Goal: Information Seeking & Learning: Compare options

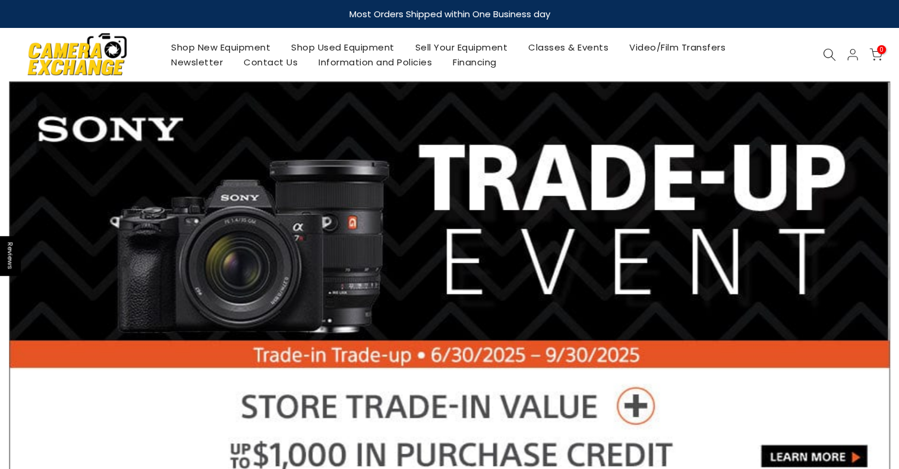
click at [371, 48] on link "Shop Used Equipment" at bounding box center [343, 47] width 124 height 15
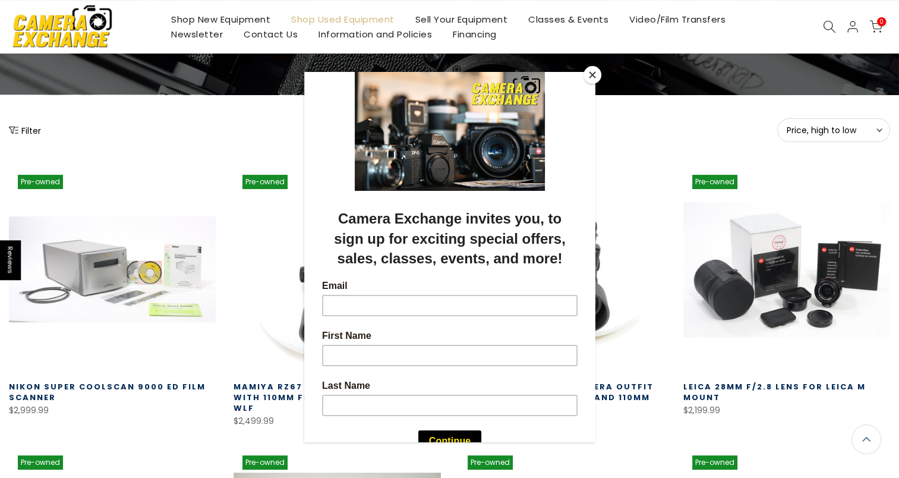
scroll to position [105, 0]
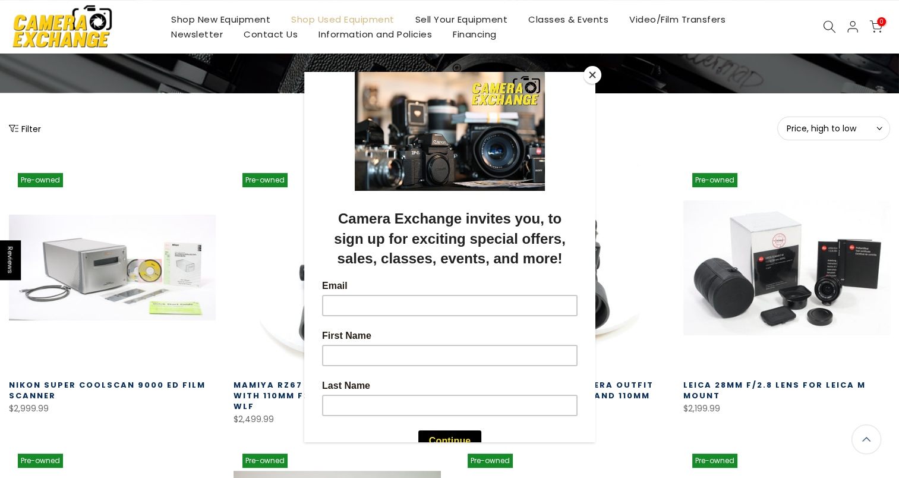
click at [594, 71] on button "Close" at bounding box center [593, 75] width 18 height 18
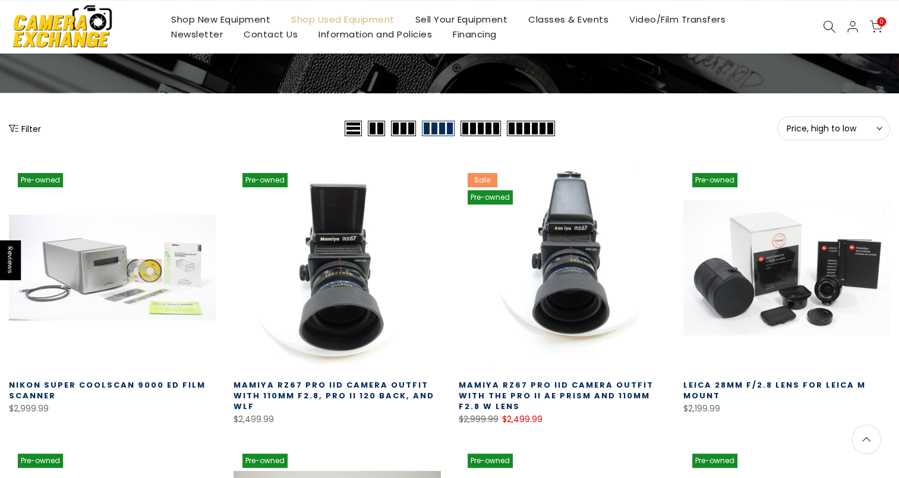
click at [874, 128] on span "Price, high to low" at bounding box center [834, 128] width 94 height 11
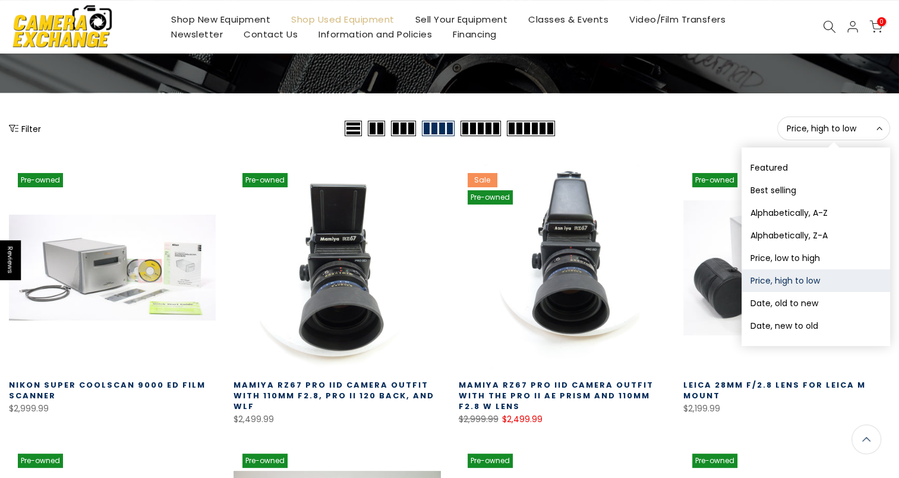
scroll to position [103, 0]
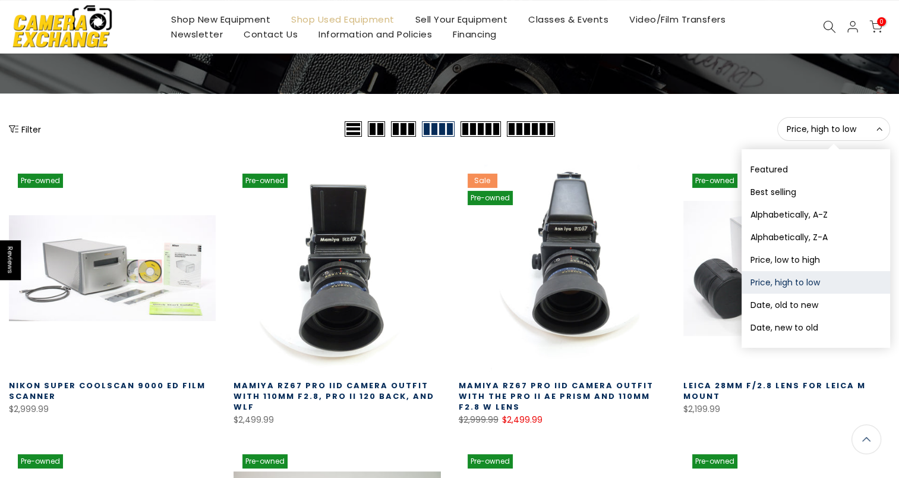
click at [744, 140] on div "Price, high to low Sort Sort by: Featured Best selling Alphabetically, A-Z Alph…" at bounding box center [724, 129] width 333 height 24
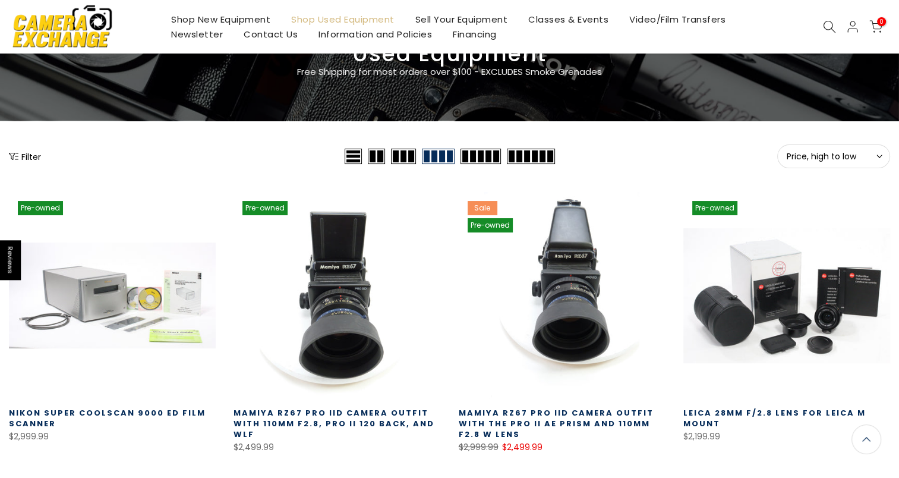
scroll to position [75, 0]
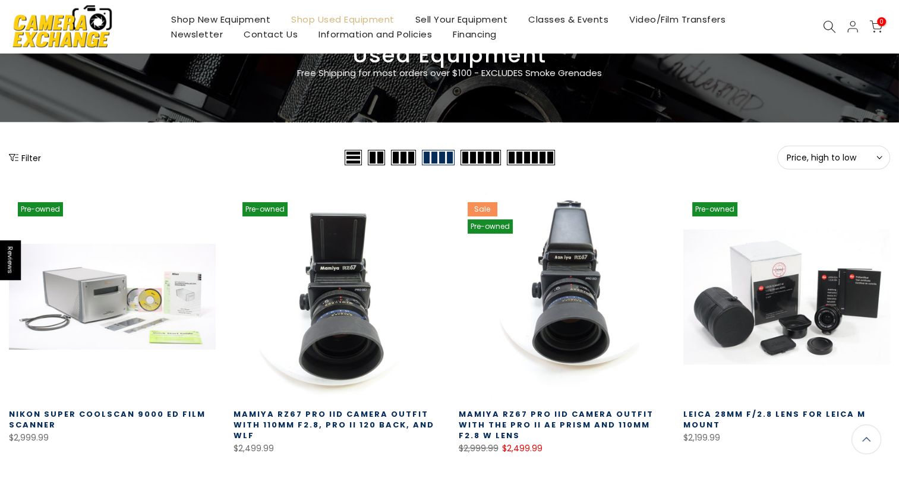
click at [35, 155] on button "Filter" at bounding box center [25, 158] width 32 height 12
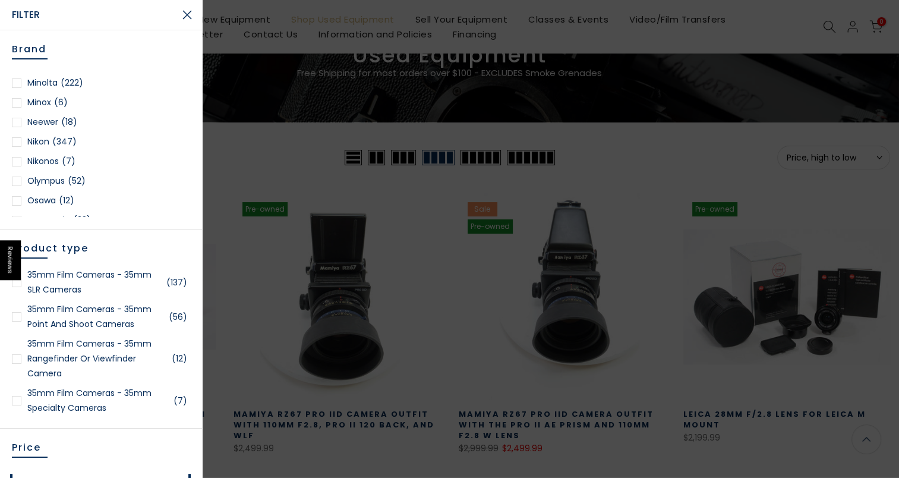
scroll to position [1057, 0]
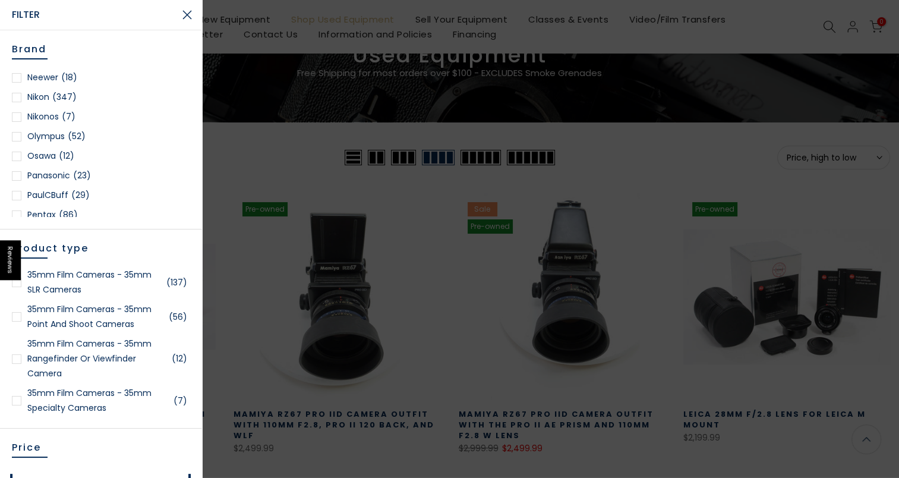
click at [19, 95] on div at bounding box center [17, 98] width 10 height 10
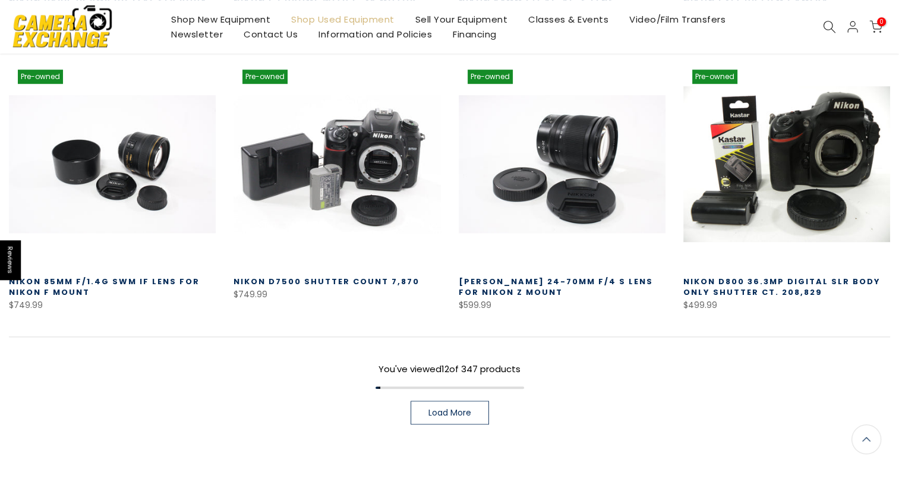
scroll to position [818, 0]
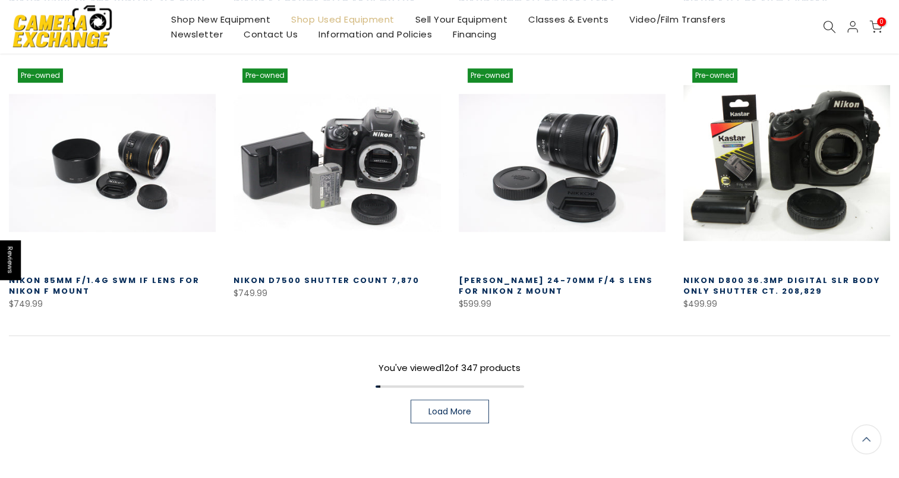
click at [455, 416] on link "Load More" at bounding box center [450, 411] width 78 height 24
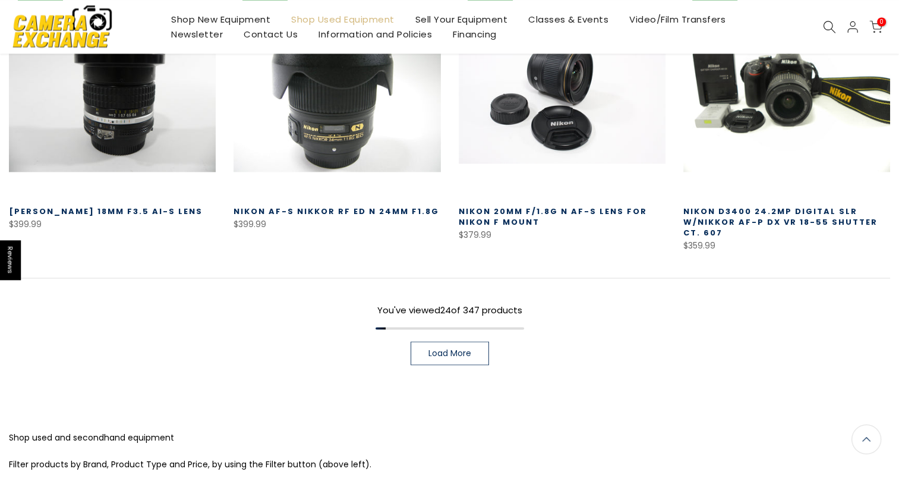
scroll to position [1716, 0]
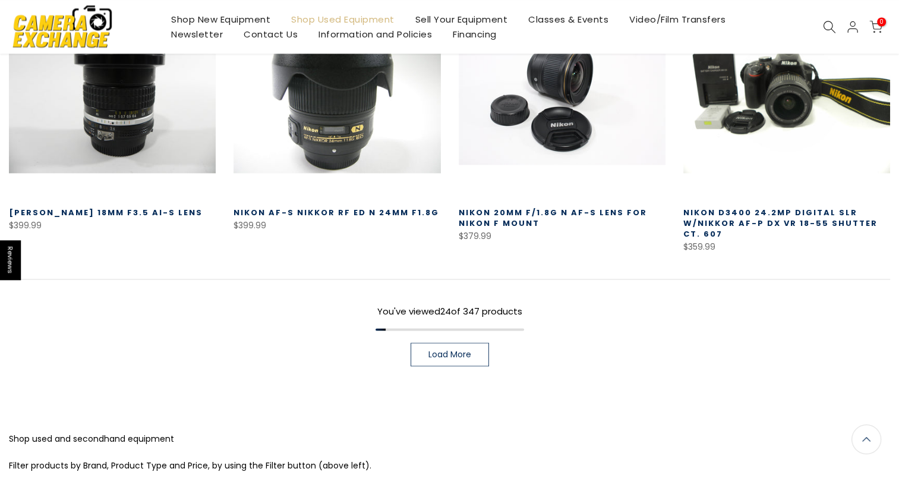
click at [464, 352] on span "Load More" at bounding box center [450, 354] width 43 height 8
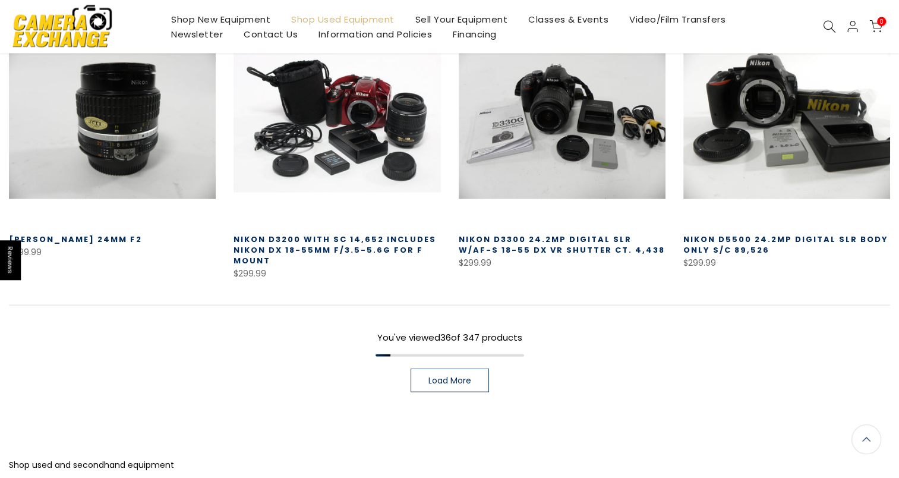
scroll to position [2530, 0]
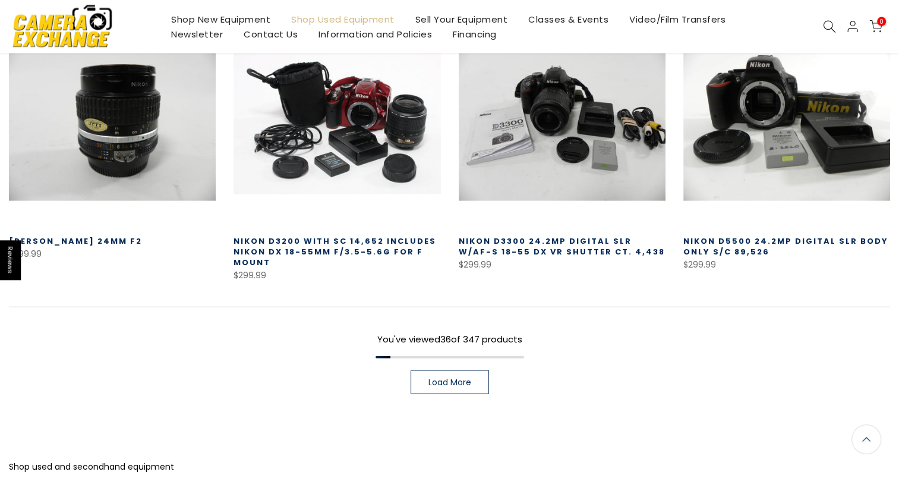
click at [461, 378] on span "Load More" at bounding box center [450, 382] width 43 height 8
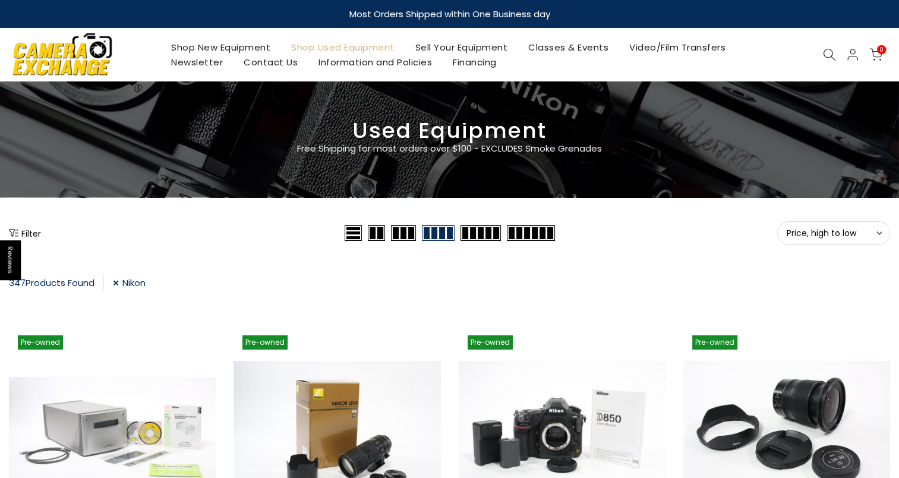
click at [72, 62] on img at bounding box center [62, 54] width 101 height 51
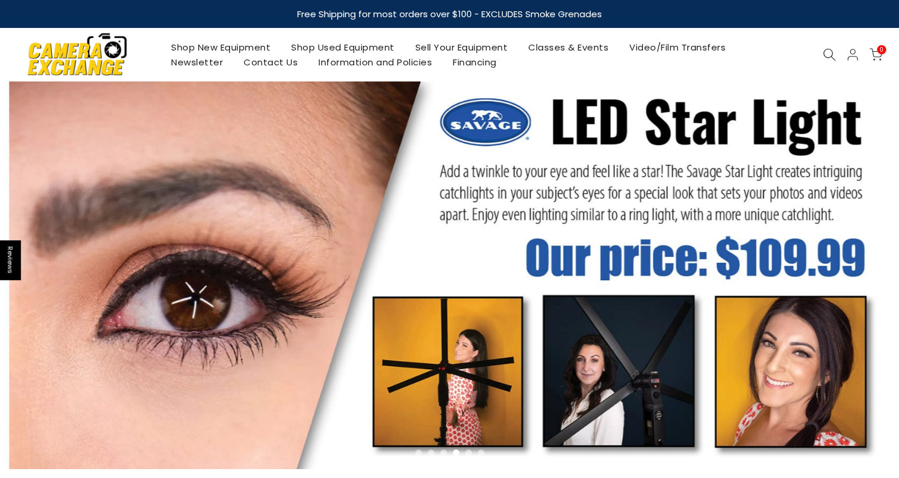
click at [257, 48] on link "Shop New Equipment" at bounding box center [221, 47] width 120 height 15
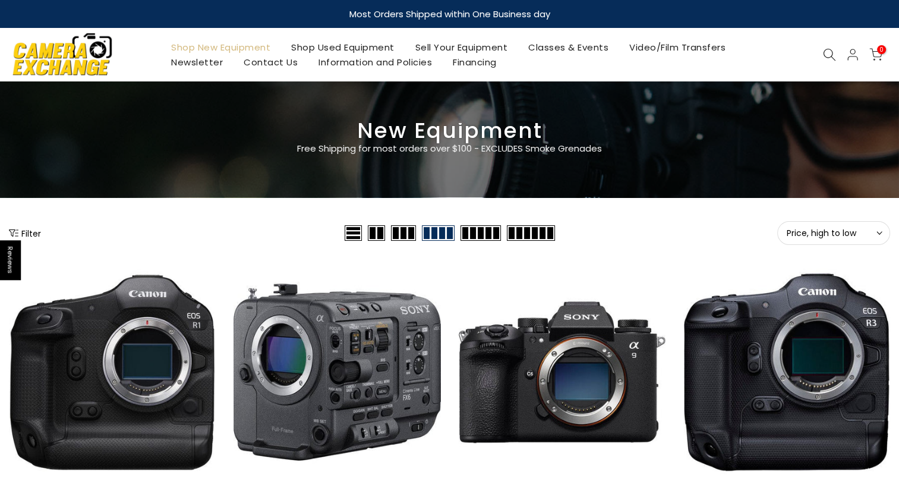
click at [35, 233] on button "Filter" at bounding box center [25, 233] width 32 height 12
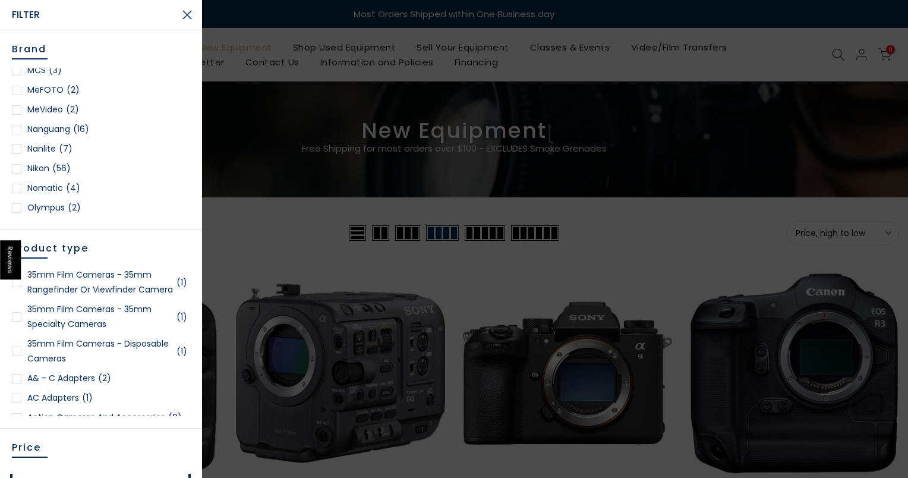
scroll to position [1057, 0]
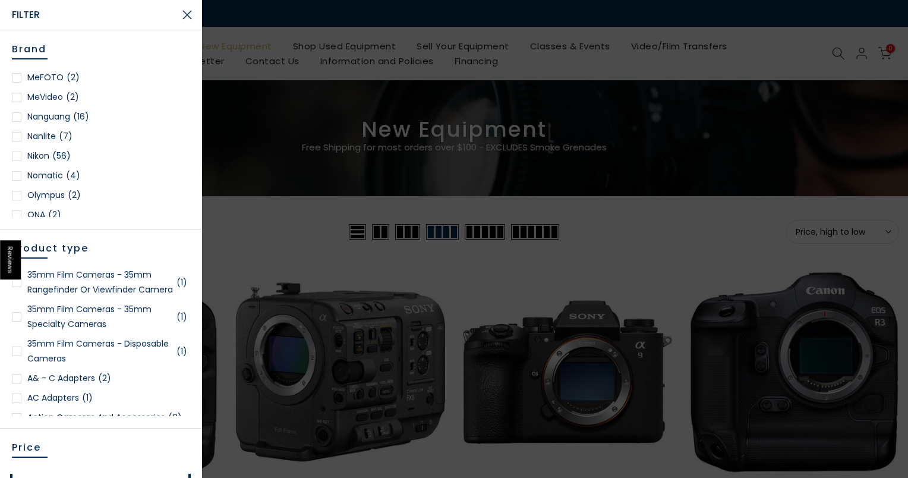
click at [15, 153] on div at bounding box center [17, 157] width 10 height 10
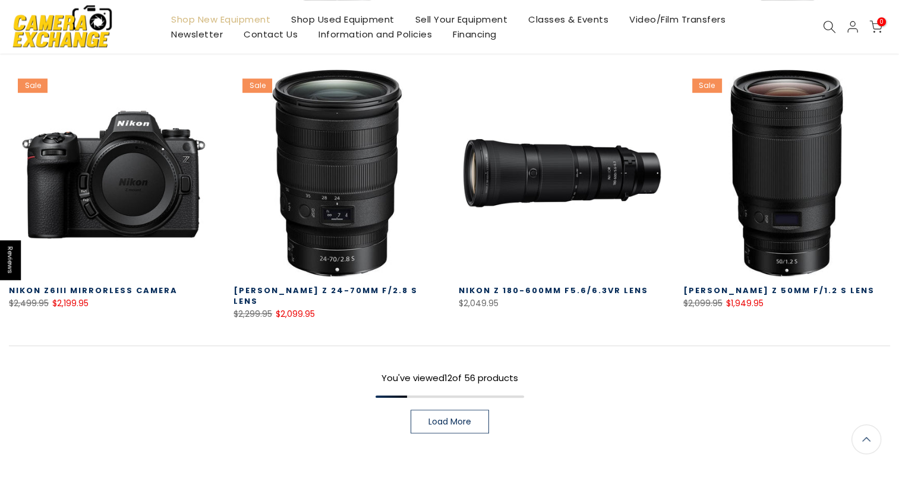
scroll to position [798, 0]
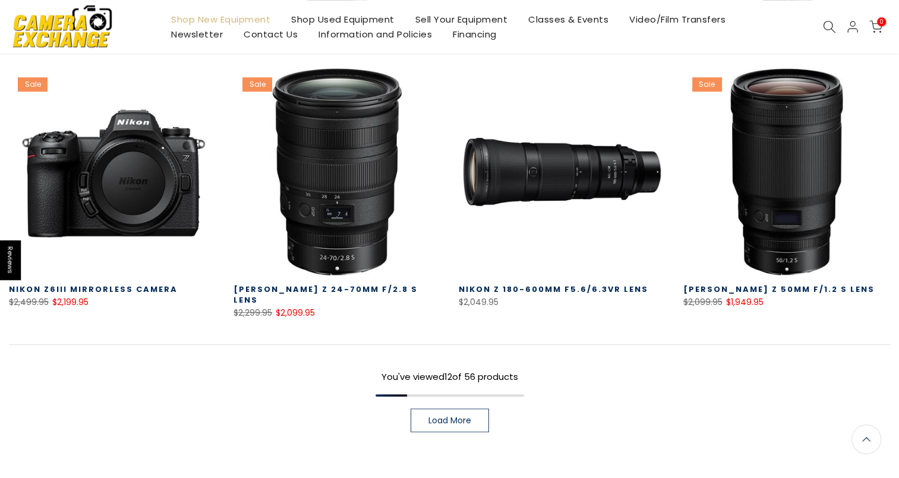
click at [466, 416] on span "Load More" at bounding box center [450, 420] width 43 height 8
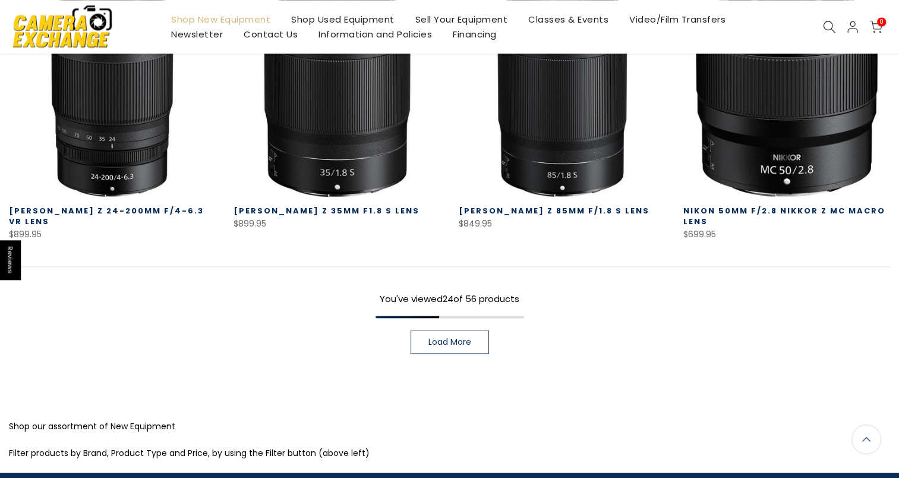
scroll to position [1675, 0]
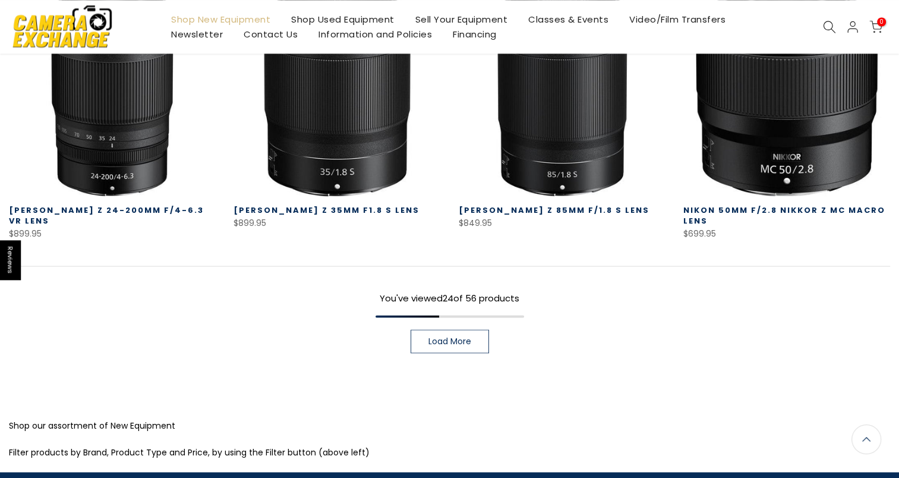
click at [465, 337] on span "Load More" at bounding box center [450, 341] width 43 height 8
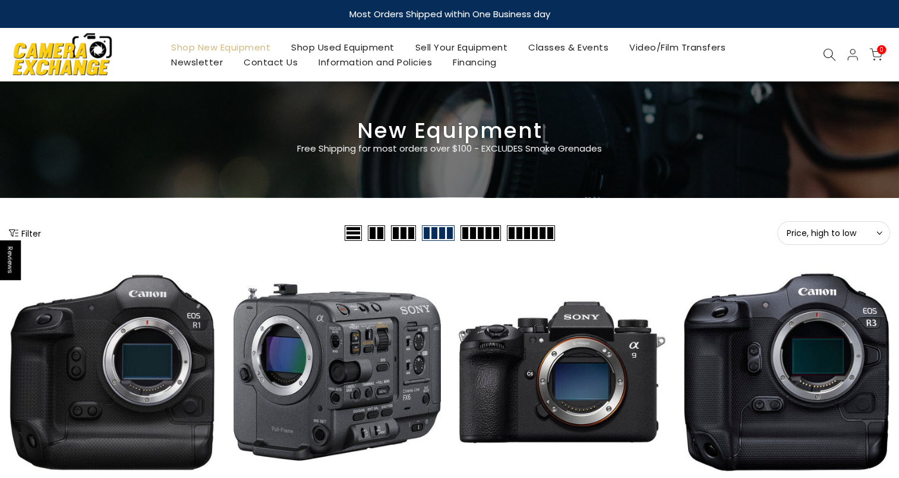
click at [29, 231] on button "Filter" at bounding box center [25, 233] width 32 height 12
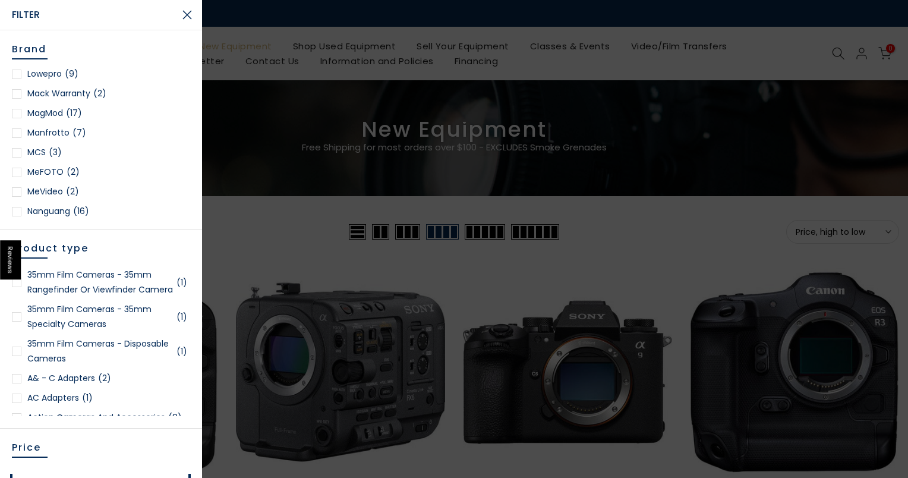
scroll to position [975, 0]
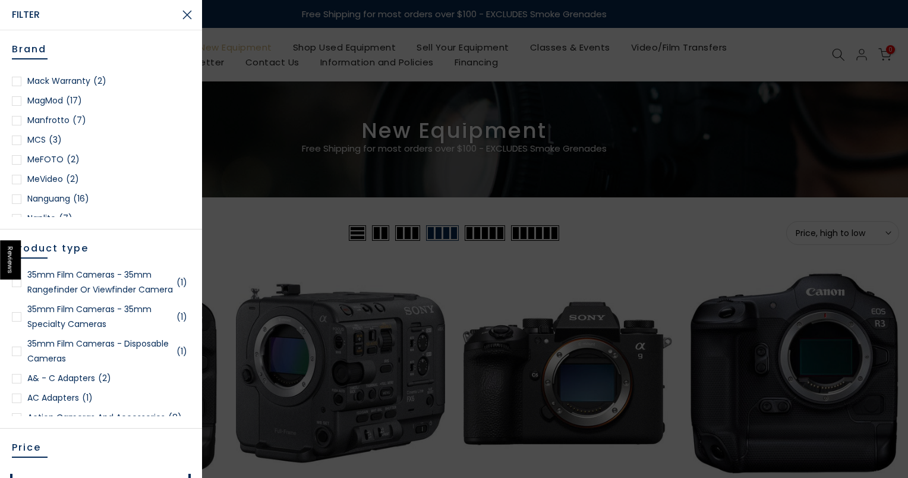
click at [21, 99] on div at bounding box center [17, 101] width 10 height 10
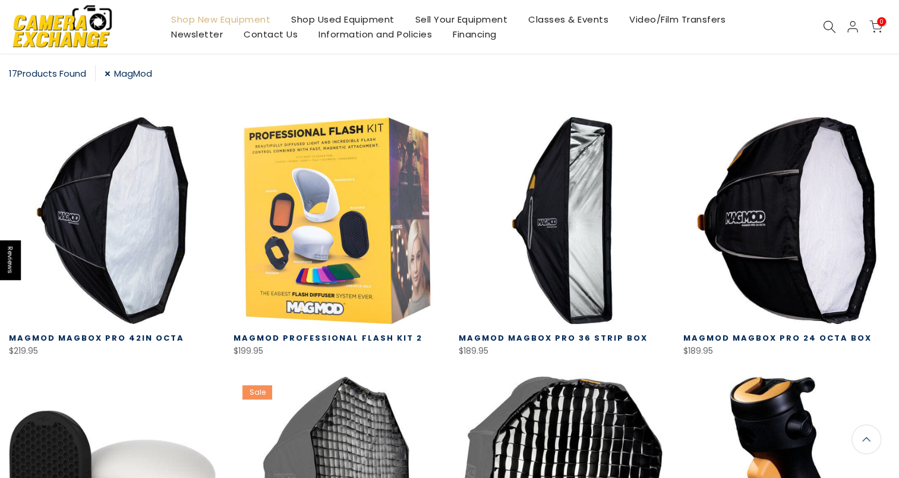
scroll to position [208, 0]
click at [74, 73] on div "17 Products Found" at bounding box center [52, 73] width 87 height 16
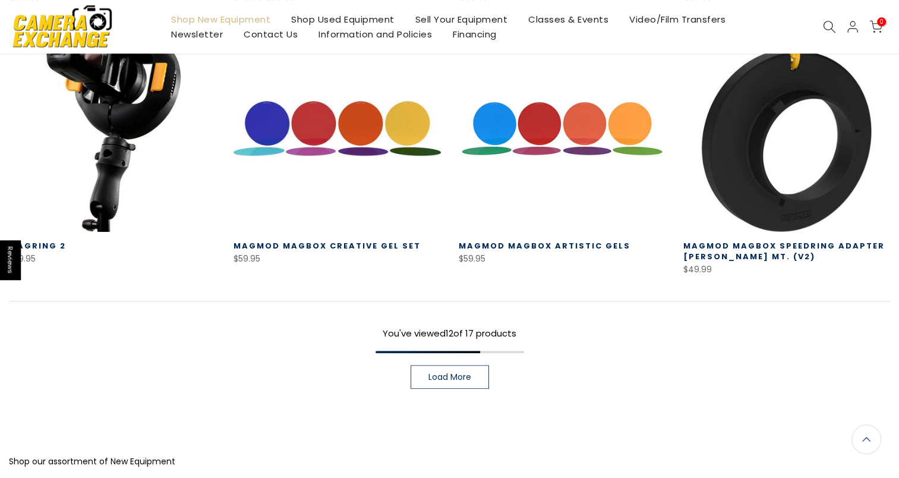
scroll to position [821, 0]
click at [459, 380] on span "Load More" at bounding box center [450, 376] width 43 height 8
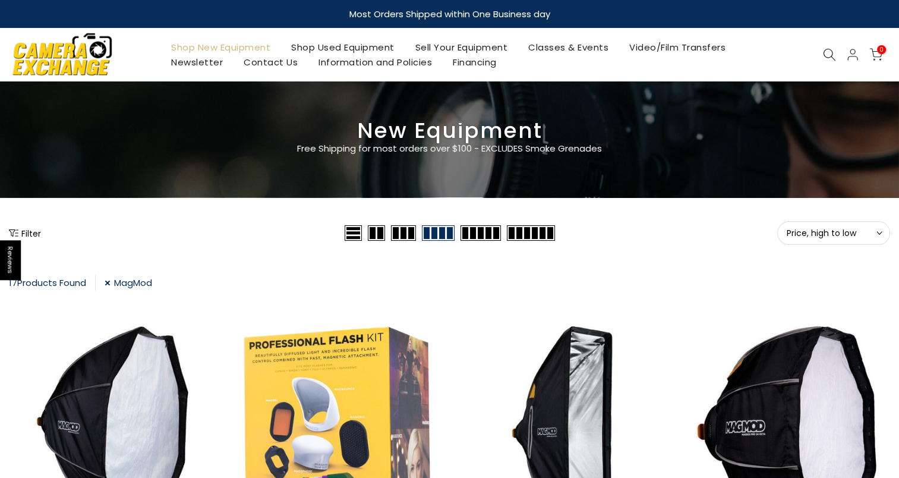
click at [23, 231] on button "Filter" at bounding box center [25, 233] width 32 height 12
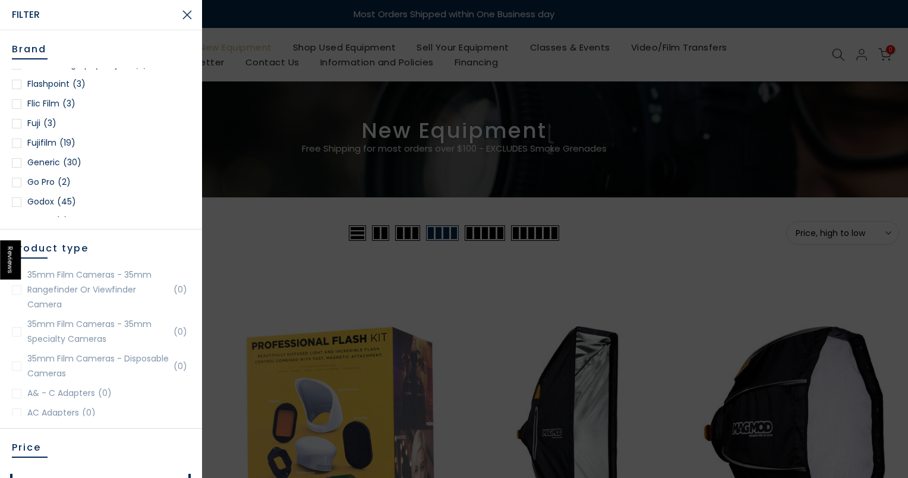
scroll to position [428, 0]
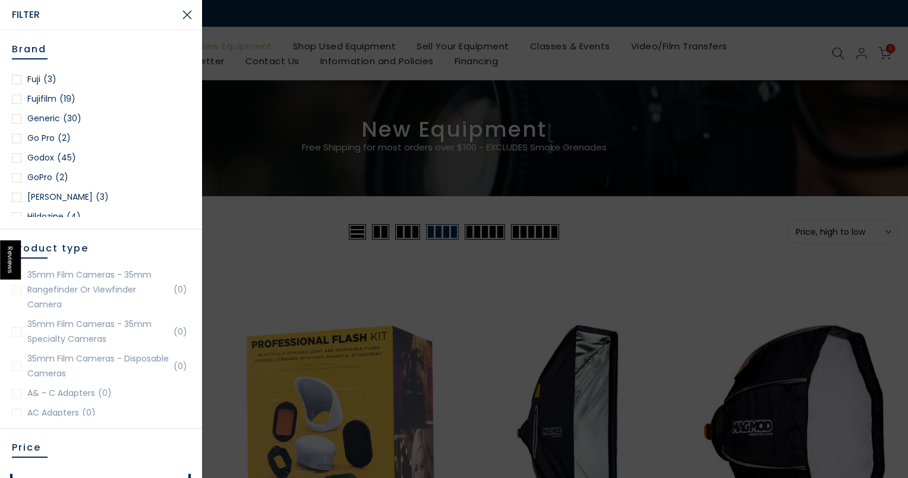
click at [16, 157] on div at bounding box center [17, 158] width 10 height 10
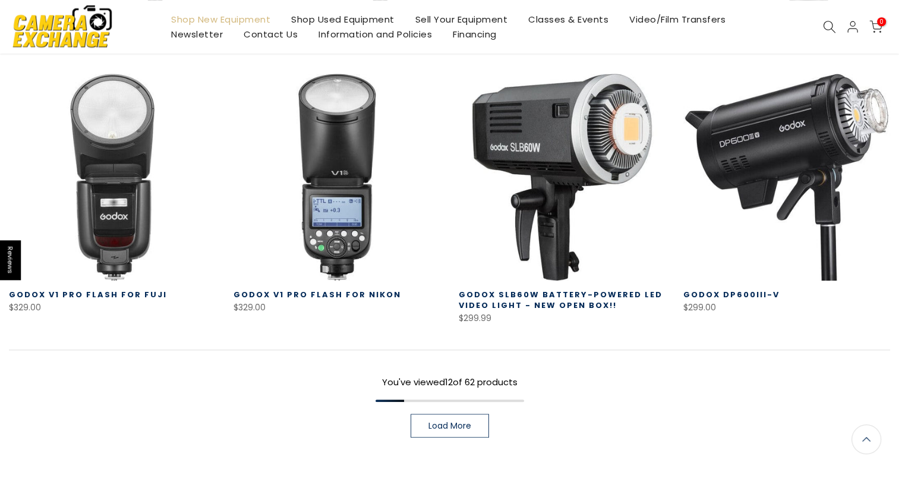
scroll to position [761, 0]
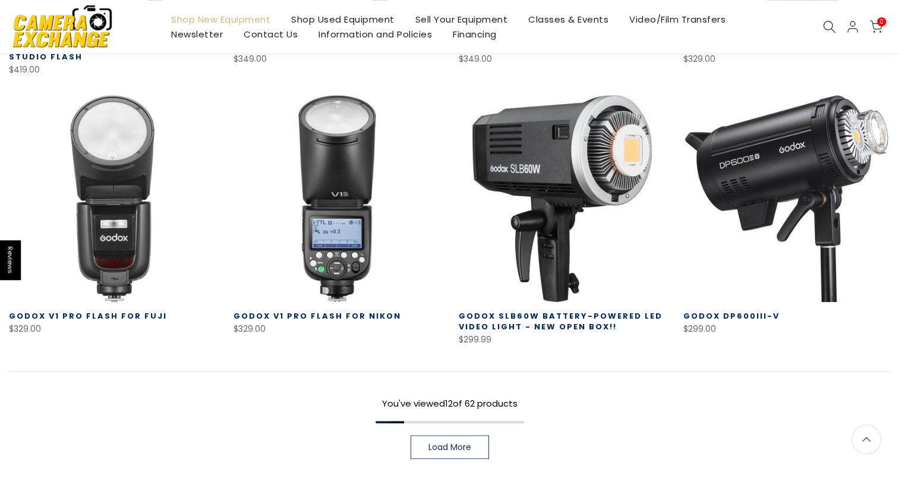
click at [444, 447] on span "Load More" at bounding box center [450, 447] width 43 height 8
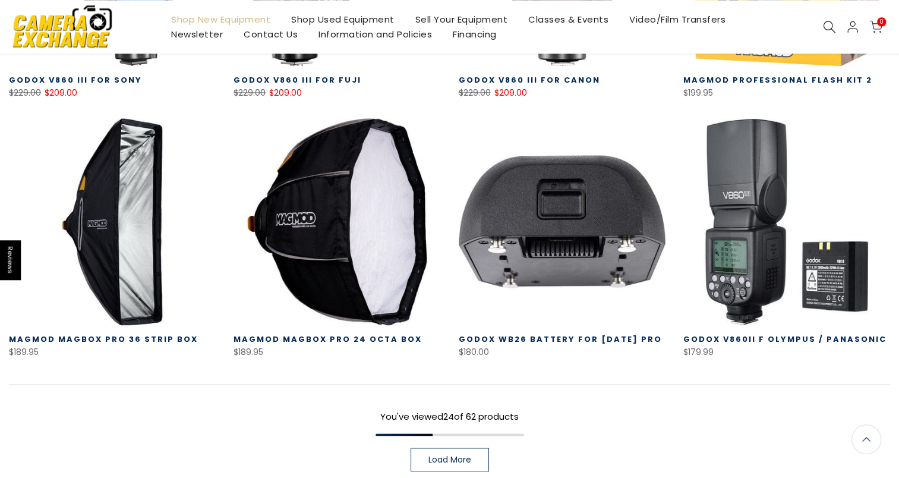
scroll to position [1525, 0]
click at [471, 459] on span "Load More" at bounding box center [450, 459] width 43 height 8
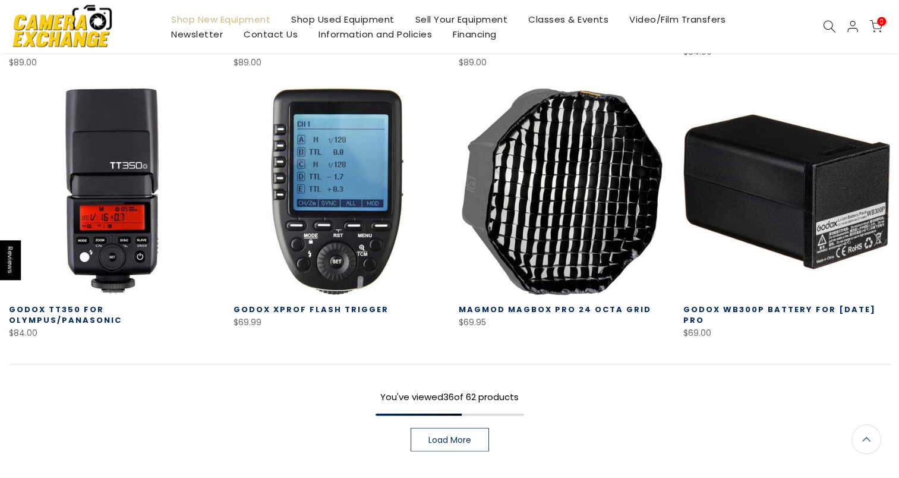
scroll to position [2355, 0]
click at [452, 436] on span "Load More" at bounding box center [450, 440] width 43 height 8
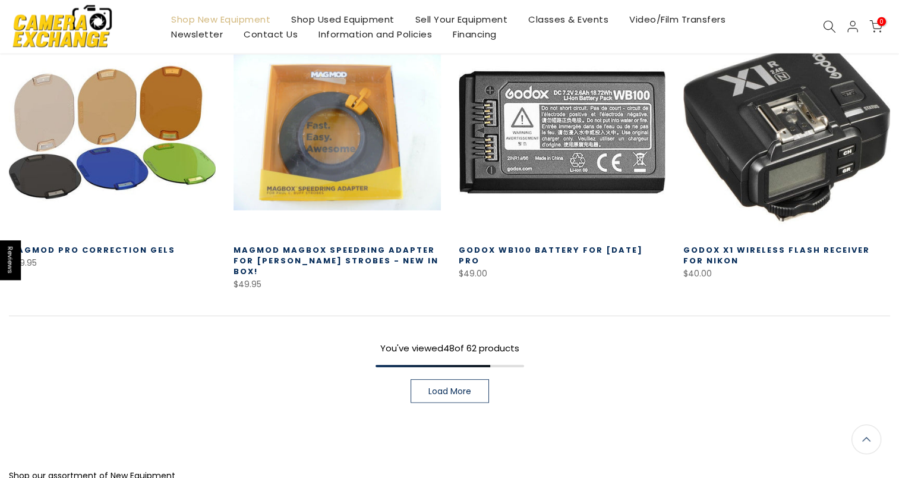
scroll to position [3216, 0]
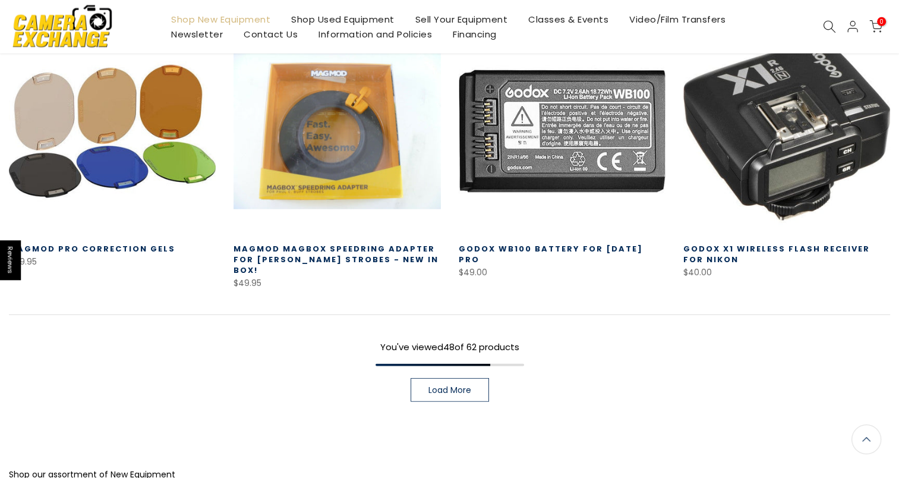
click at [460, 386] on span "Load More" at bounding box center [450, 390] width 43 height 8
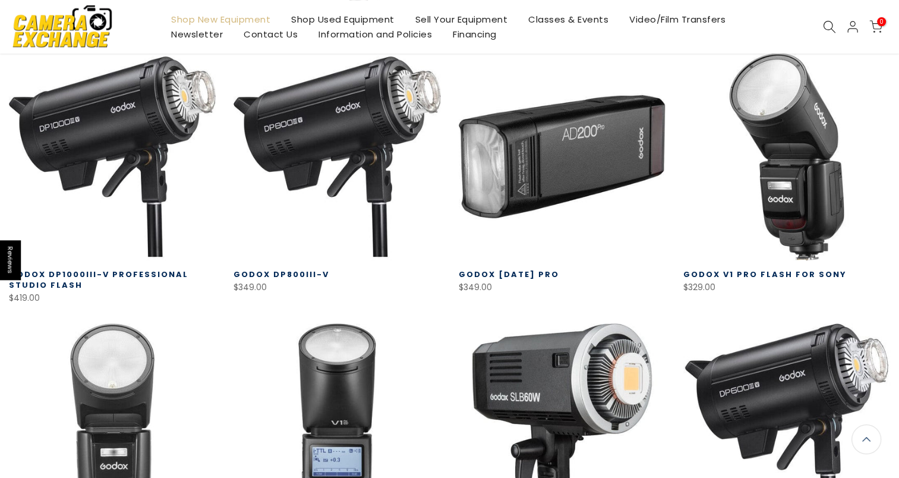
scroll to position [508, 0]
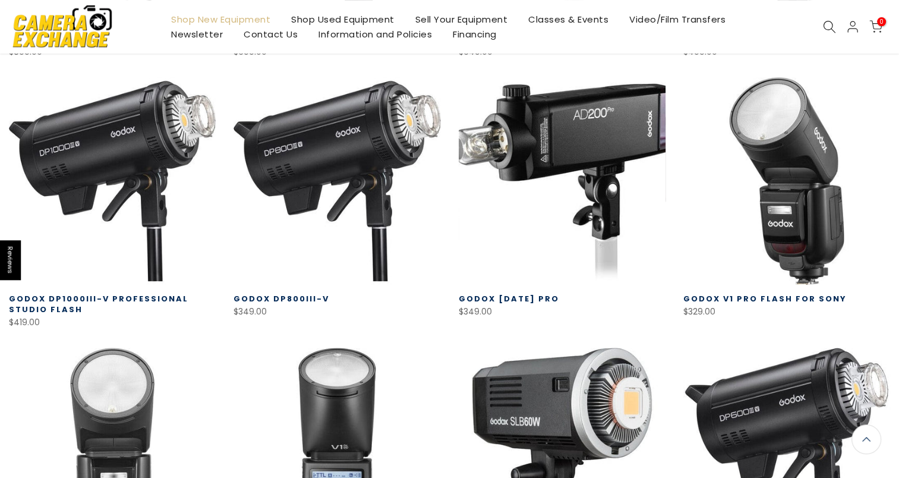
click at [575, 160] on link at bounding box center [562, 180] width 207 height 207
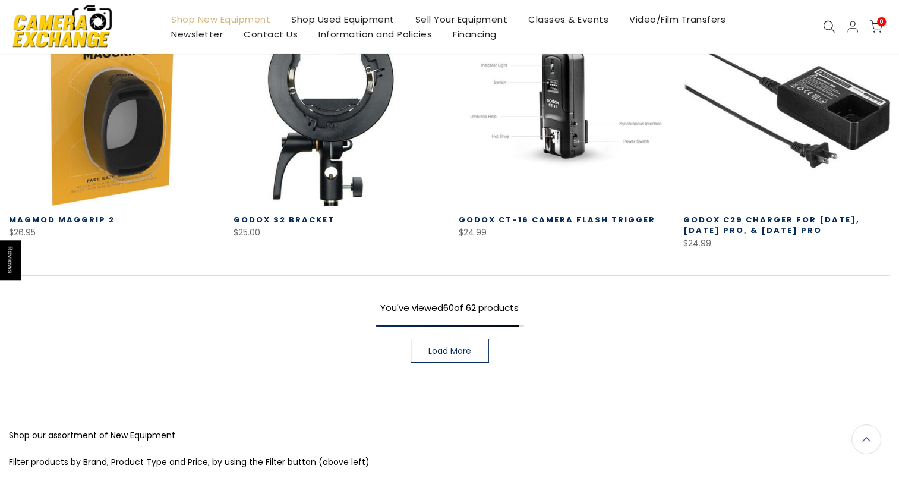
scroll to position [4067, 0]
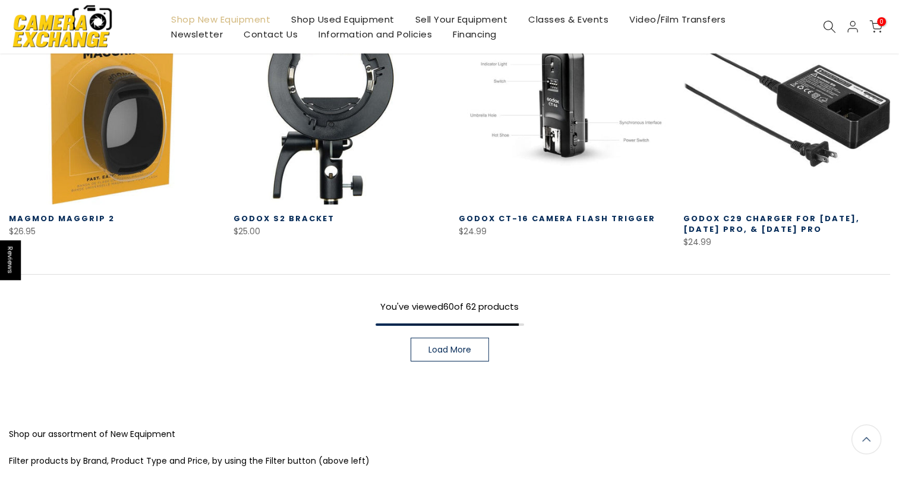
click at [456, 345] on span "Load More" at bounding box center [450, 349] width 43 height 8
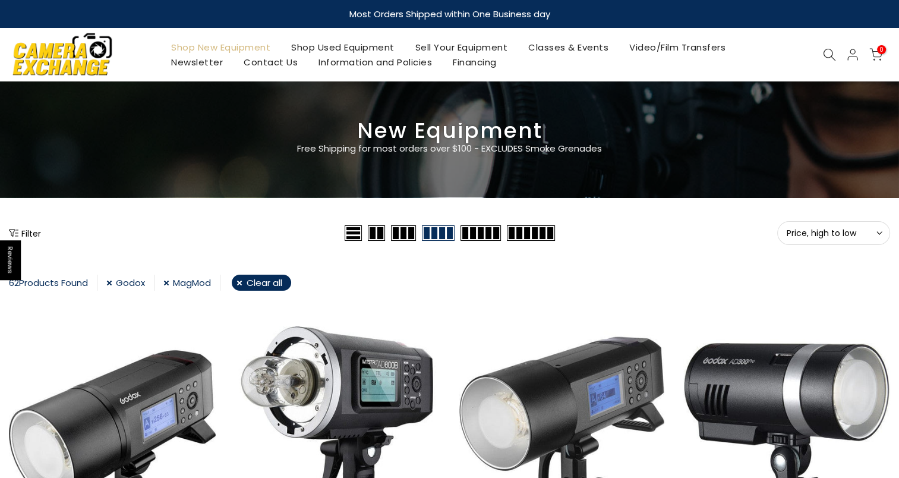
click at [314, 48] on link "Shop Used Equipment" at bounding box center [343, 47] width 124 height 15
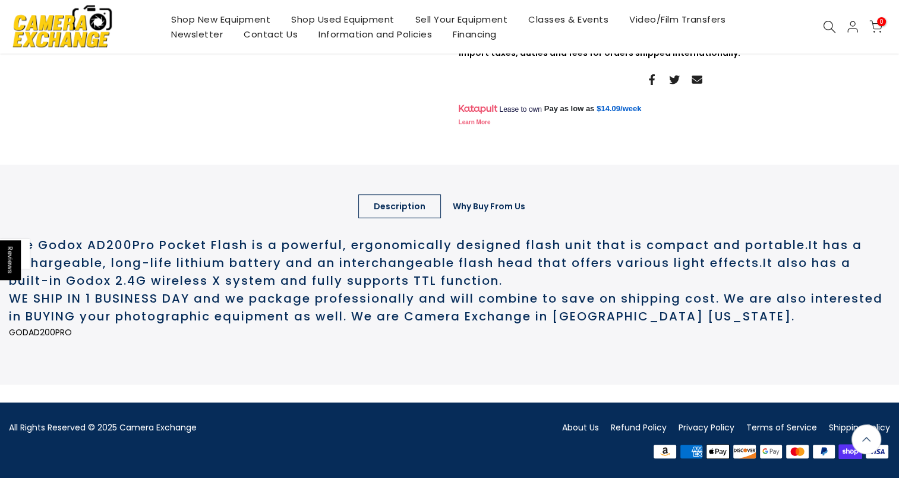
scroll to position [500, 0]
drag, startPoint x: 485, startPoint y: 204, endPoint x: 468, endPoint y: 207, distance: 16.9
click at [468, 207] on link "Why Buy From Us" at bounding box center [488, 206] width 103 height 24
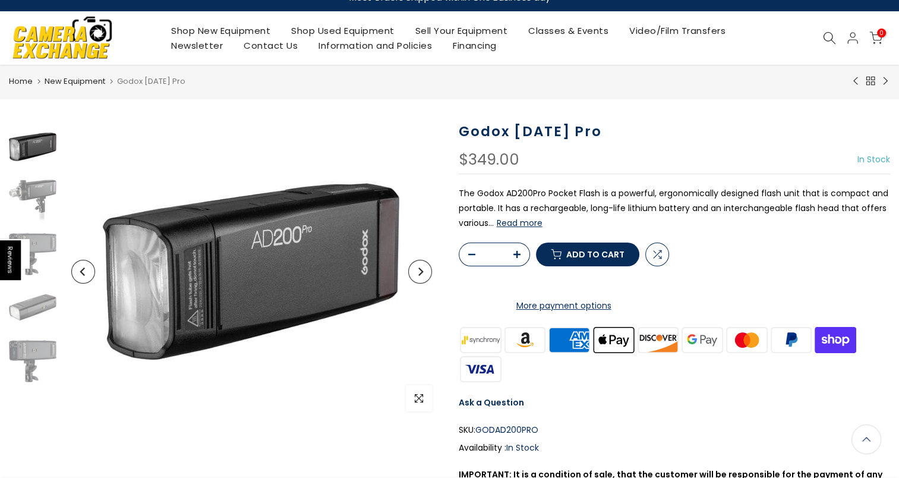
scroll to position [0, 0]
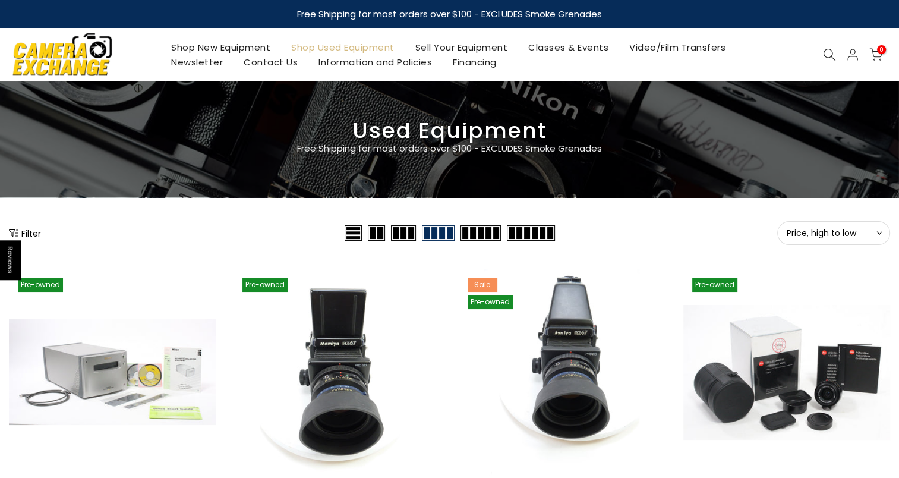
click at [33, 231] on button "Filter" at bounding box center [25, 233] width 32 height 12
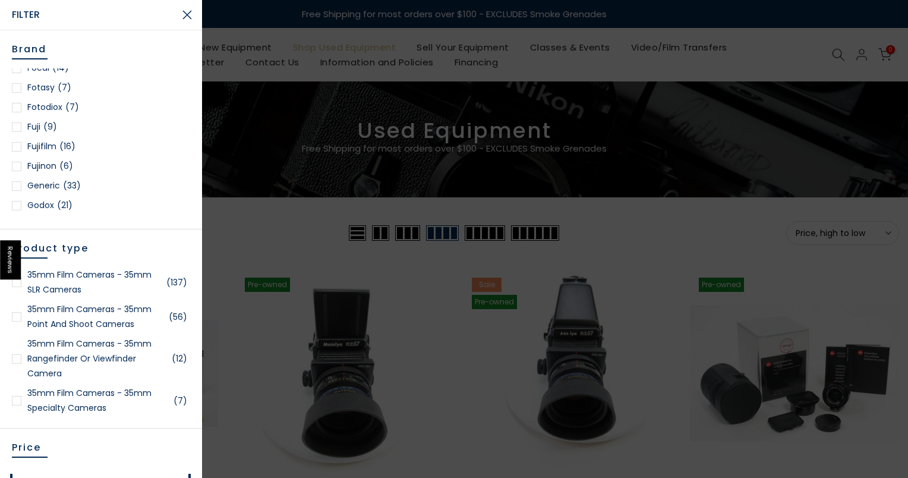
scroll to position [509, 0]
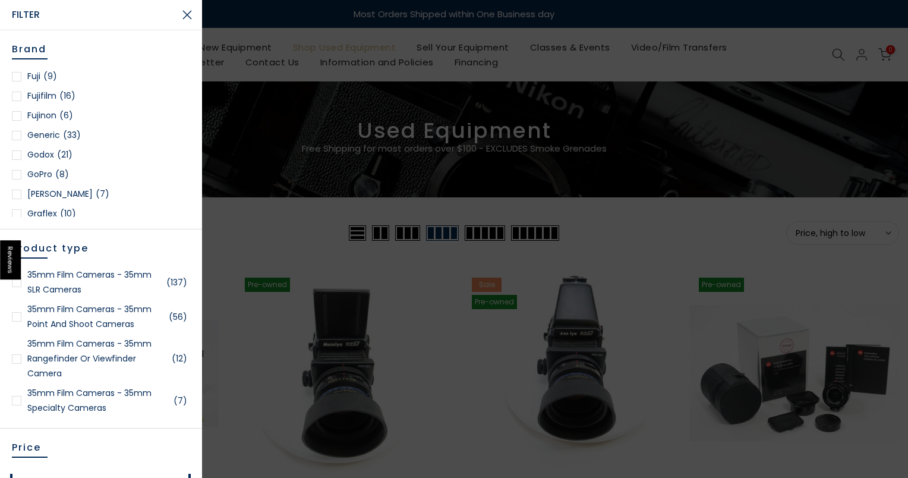
click at [16, 151] on div at bounding box center [17, 155] width 10 height 10
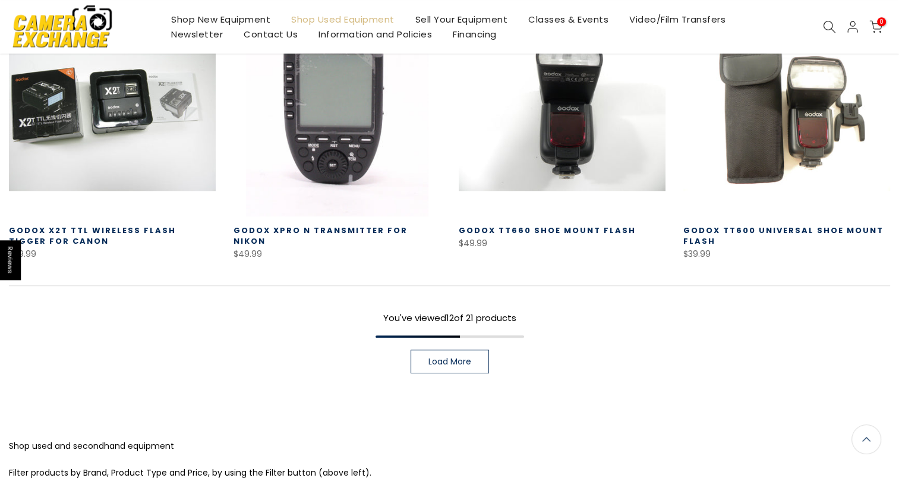
scroll to position [867, 0]
click at [473, 364] on link "Load More" at bounding box center [450, 361] width 78 height 24
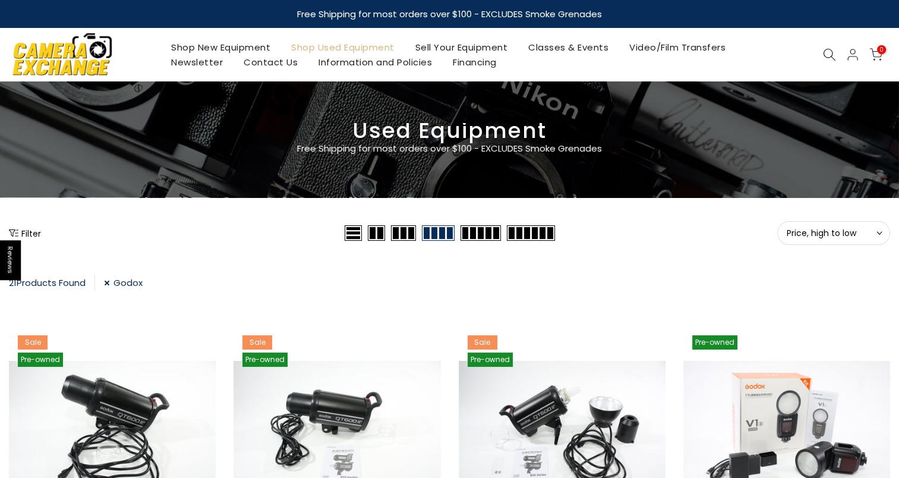
click at [29, 235] on button "Filter" at bounding box center [25, 233] width 32 height 12
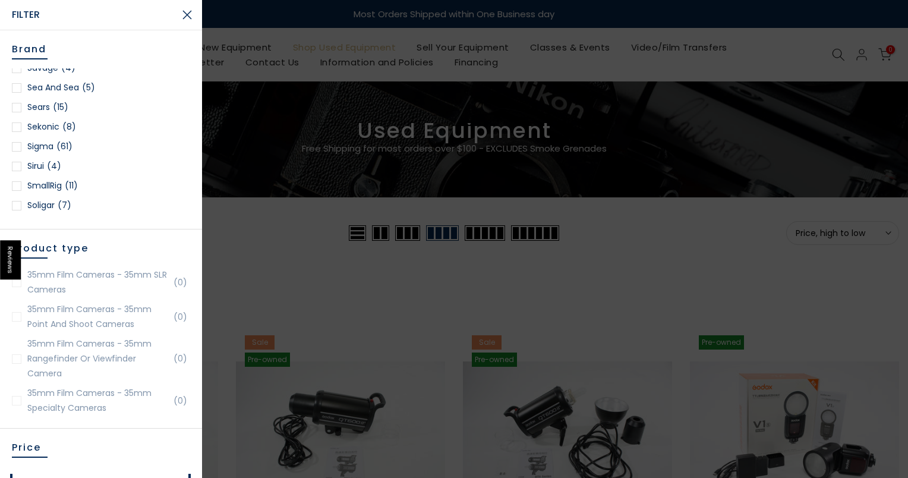
scroll to position [1479, 0]
click at [15, 187] on div at bounding box center [17, 186] width 10 height 10
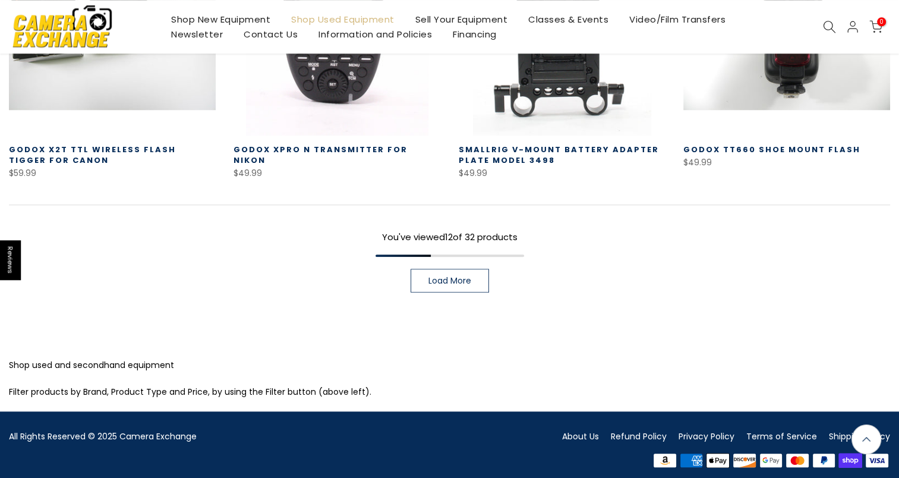
scroll to position [950, 0]
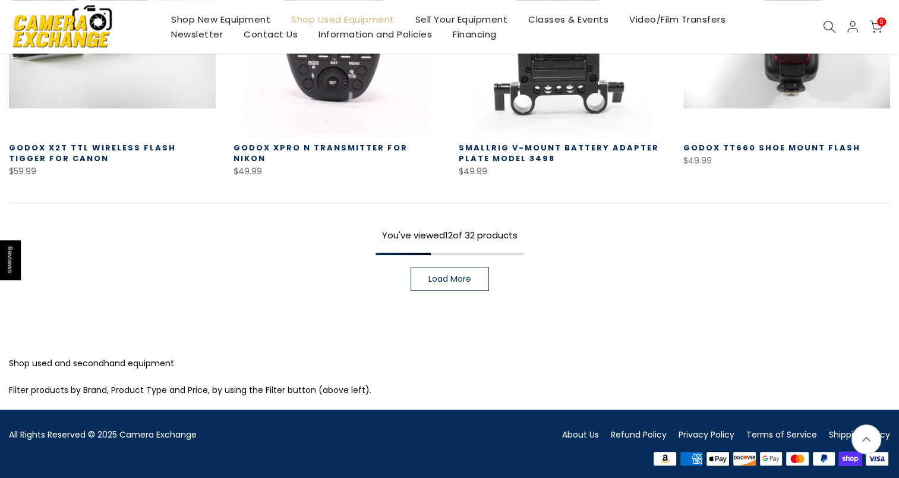
click at [449, 278] on span "Load More" at bounding box center [450, 279] width 43 height 8
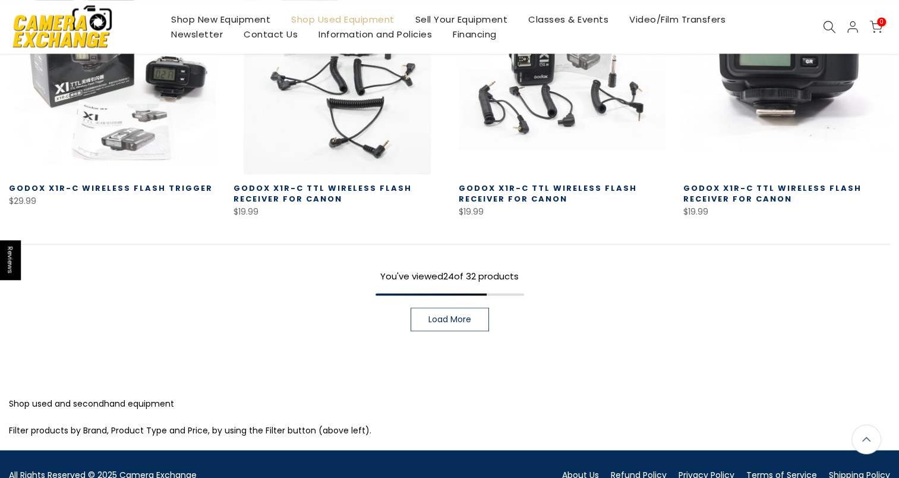
scroll to position [1728, 0]
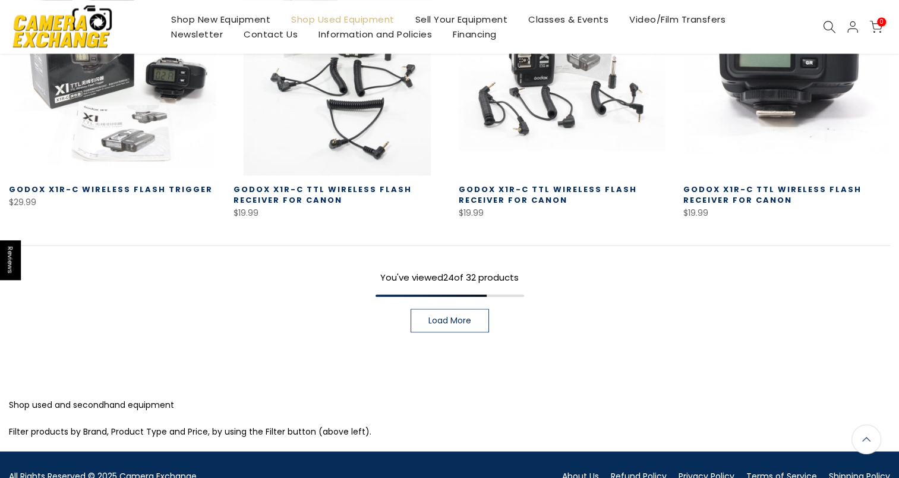
click at [470, 319] on span "Load More" at bounding box center [450, 320] width 43 height 8
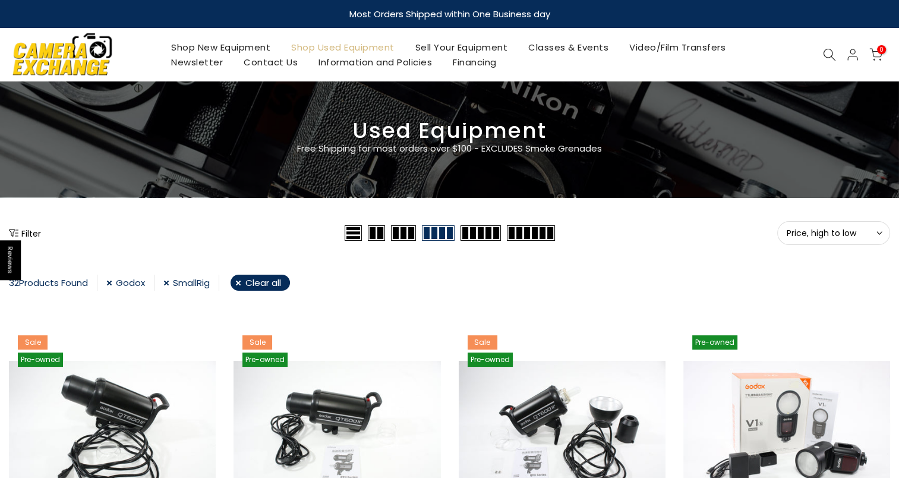
click at [37, 228] on button "Filter" at bounding box center [25, 233] width 32 height 12
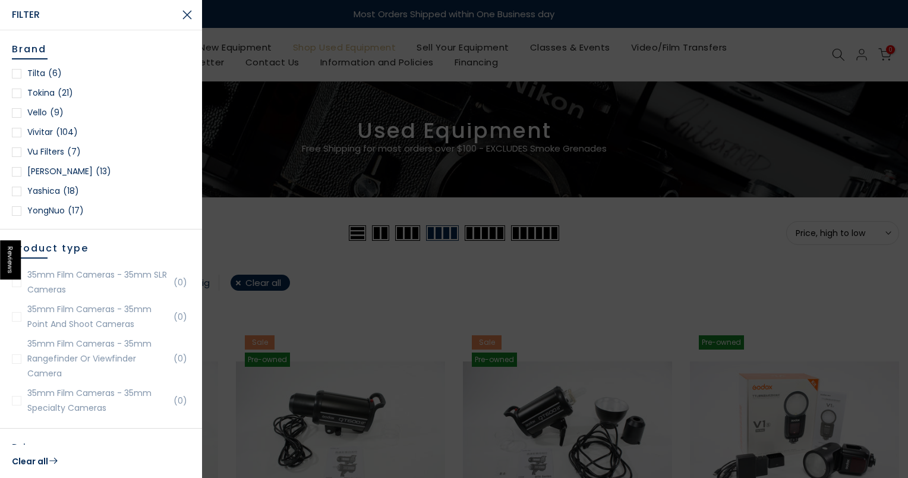
scroll to position [1806, 0]
click at [17, 150] on div at bounding box center [17, 153] width 10 height 10
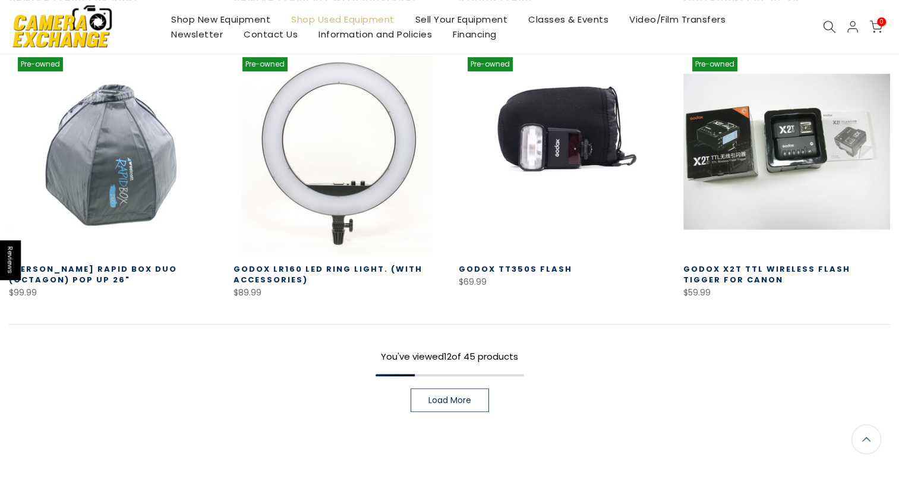
scroll to position [821, 0]
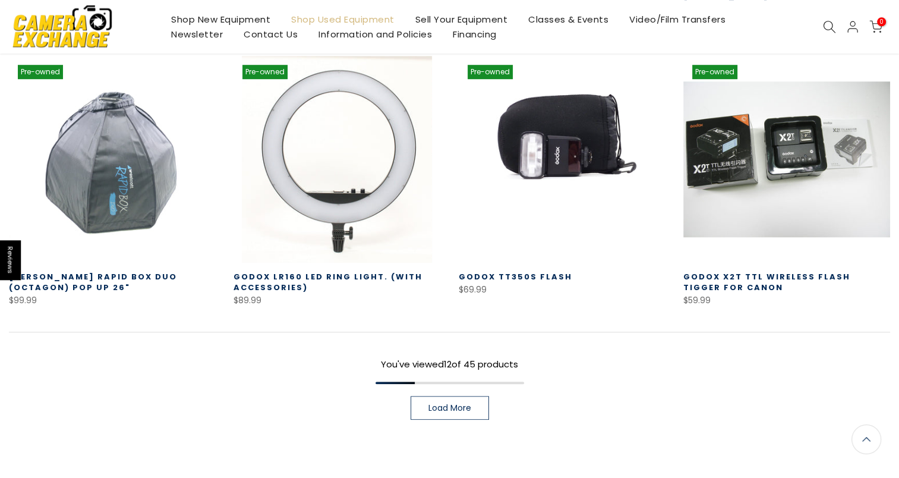
click at [454, 408] on span "Load More" at bounding box center [450, 408] width 43 height 8
